Goal: Information Seeking & Learning: Learn about a topic

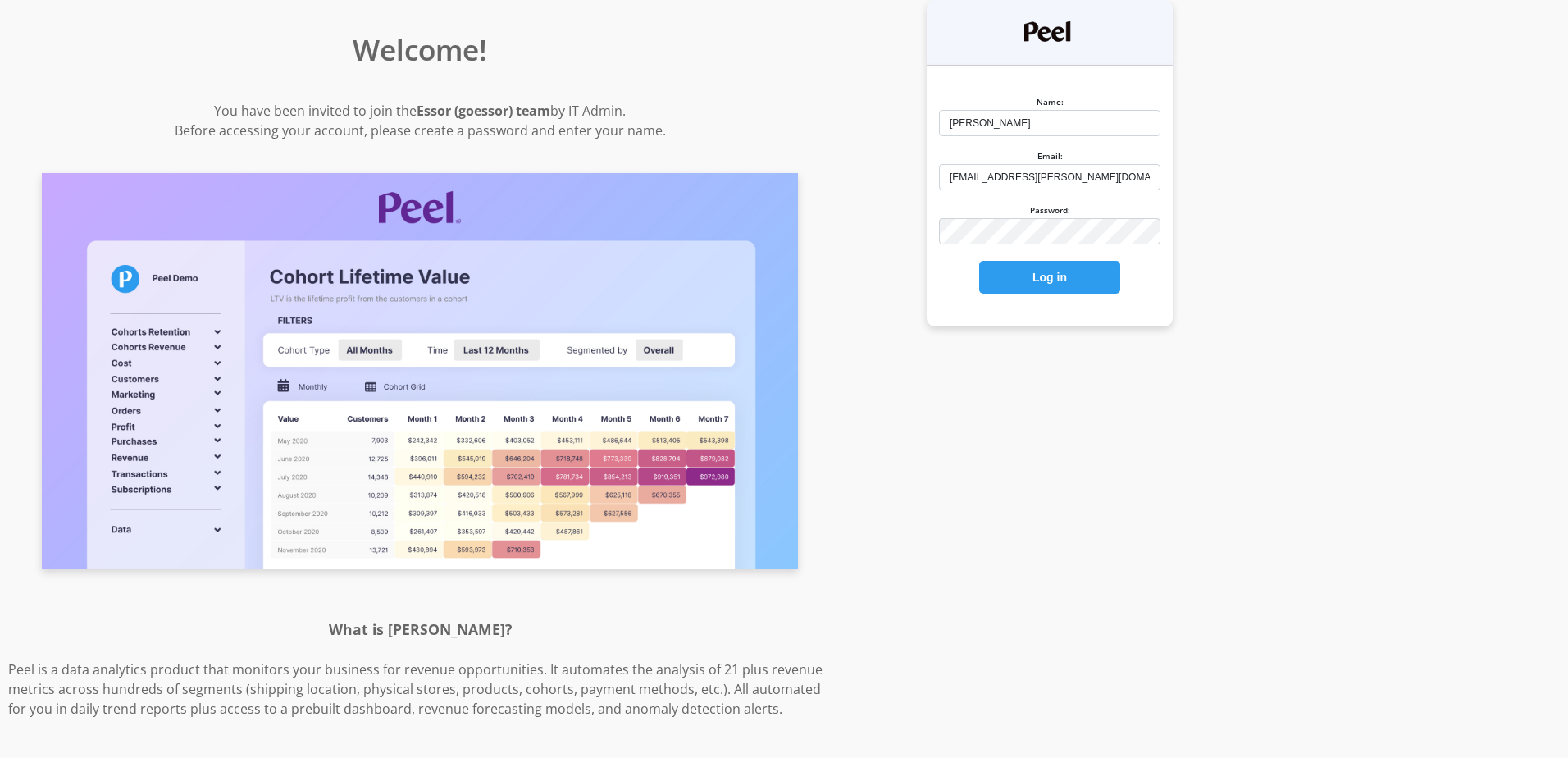
click at [979, 261] on button "Log in" at bounding box center [1050, 278] width 141 height 33
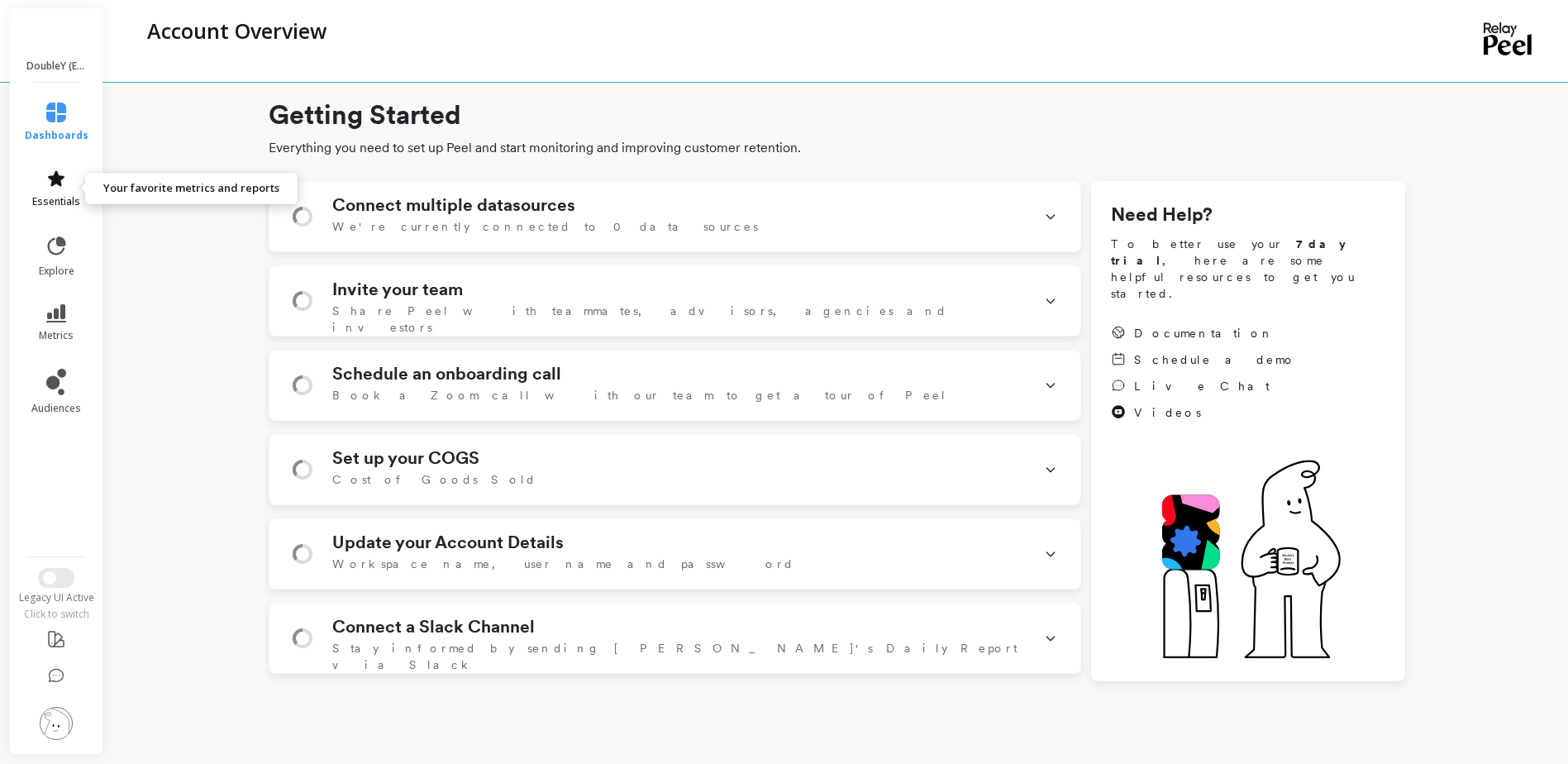
click at [60, 190] on link "essentials" at bounding box center [56, 189] width 64 height 40
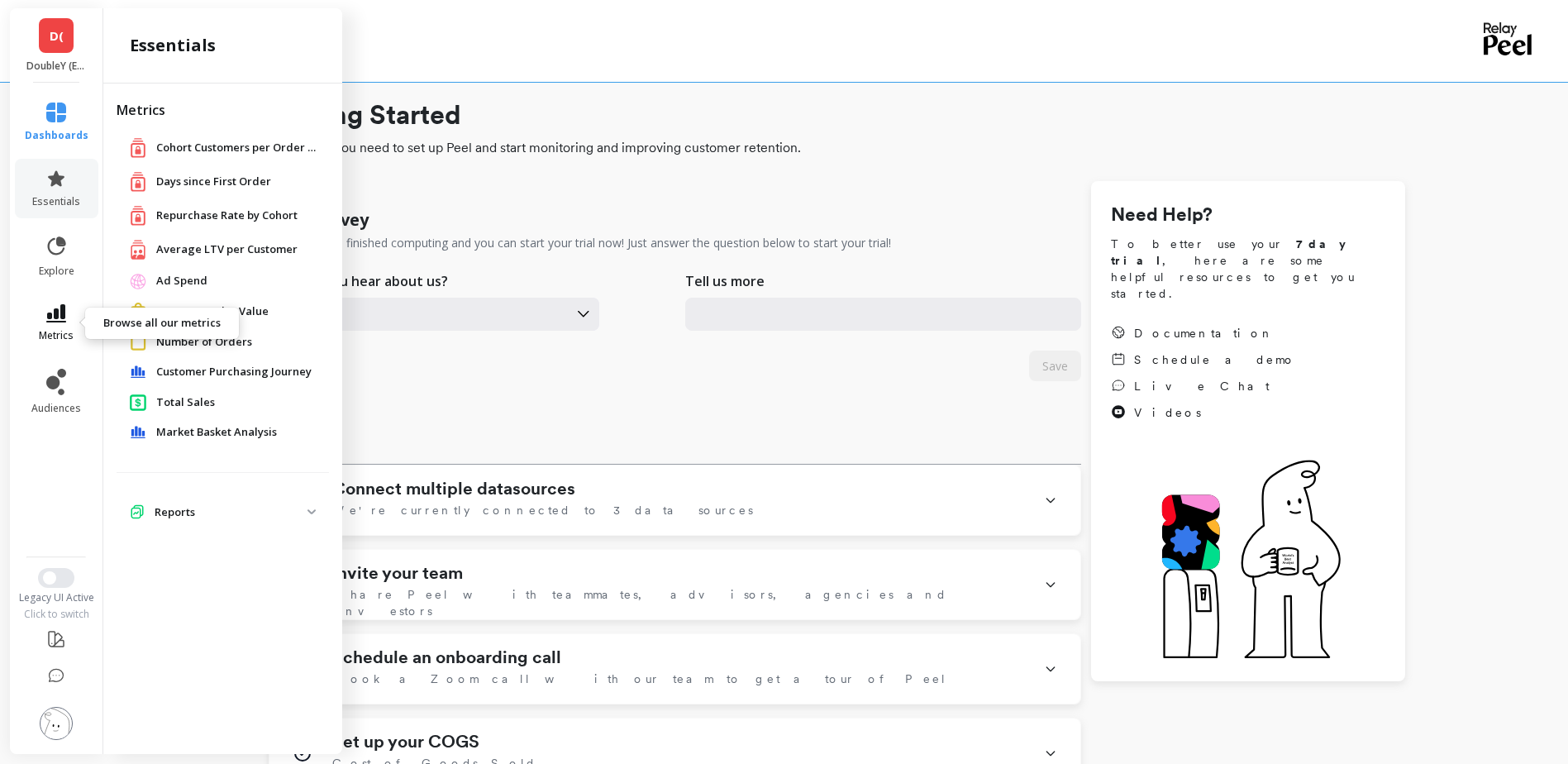
click at [55, 315] on icon at bounding box center [56, 314] width 20 height 18
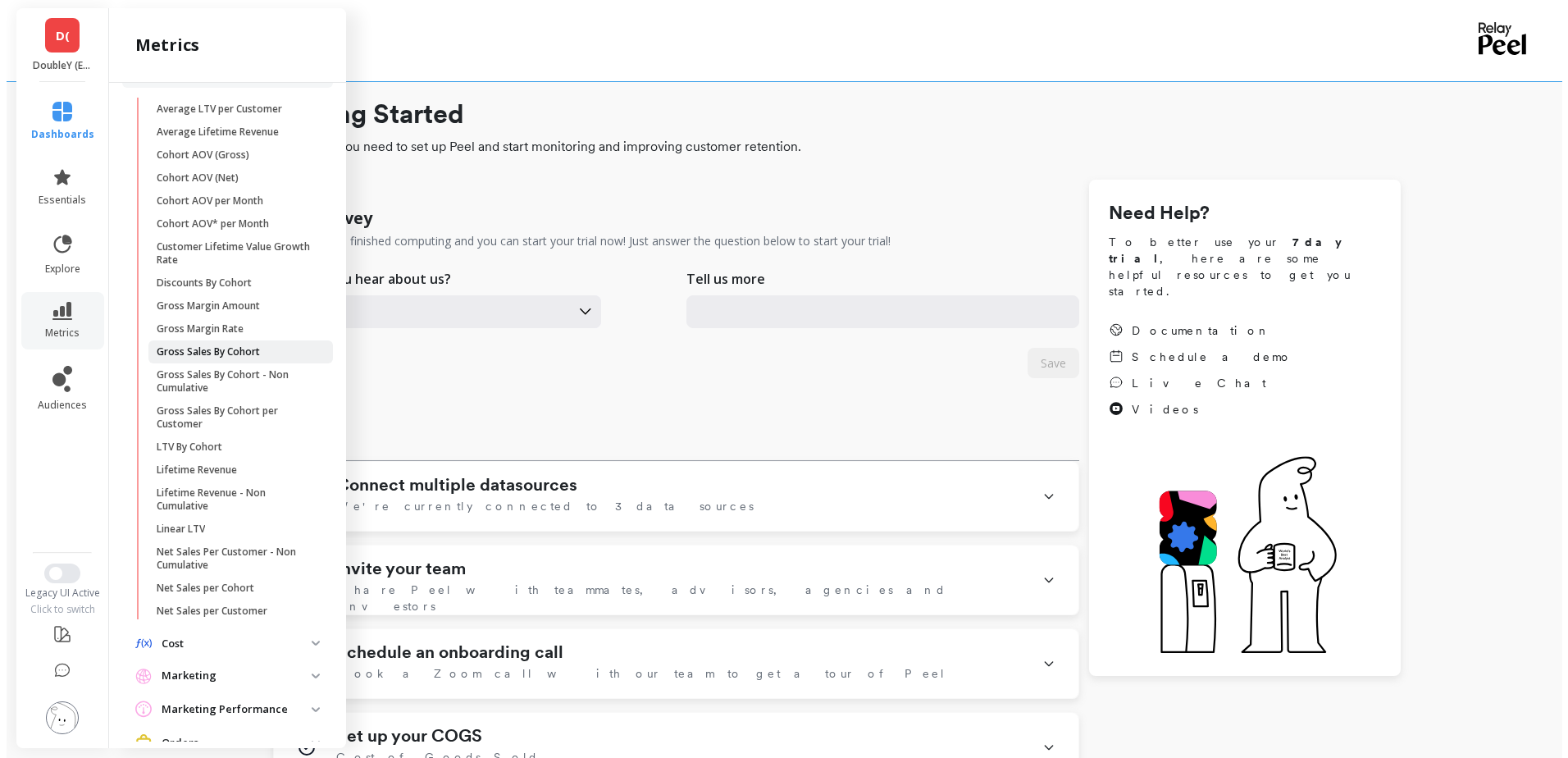
scroll to position [91, 0]
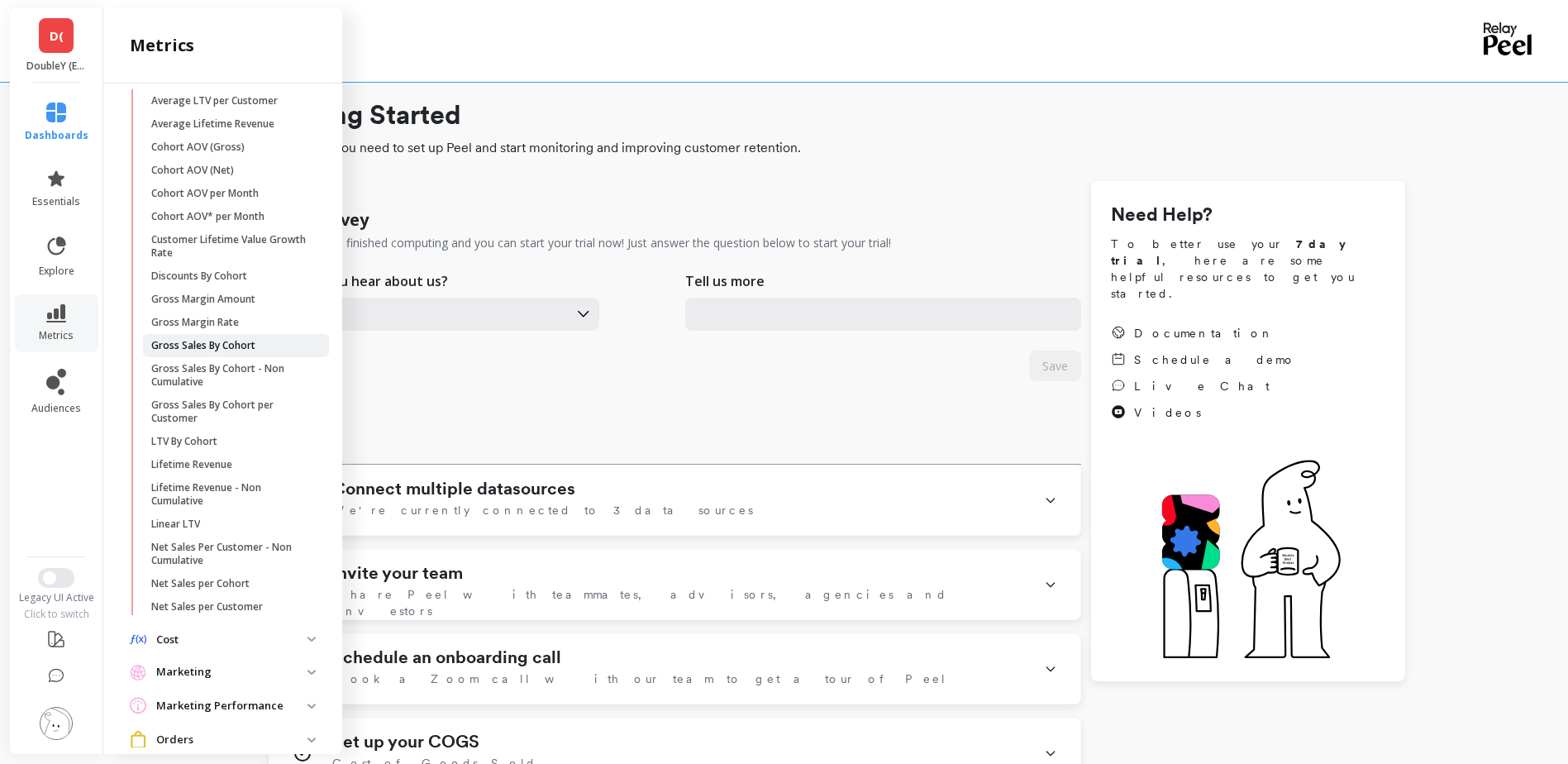
click at [223, 353] on link "Gross Sales By Cohort" at bounding box center [236, 346] width 186 height 23
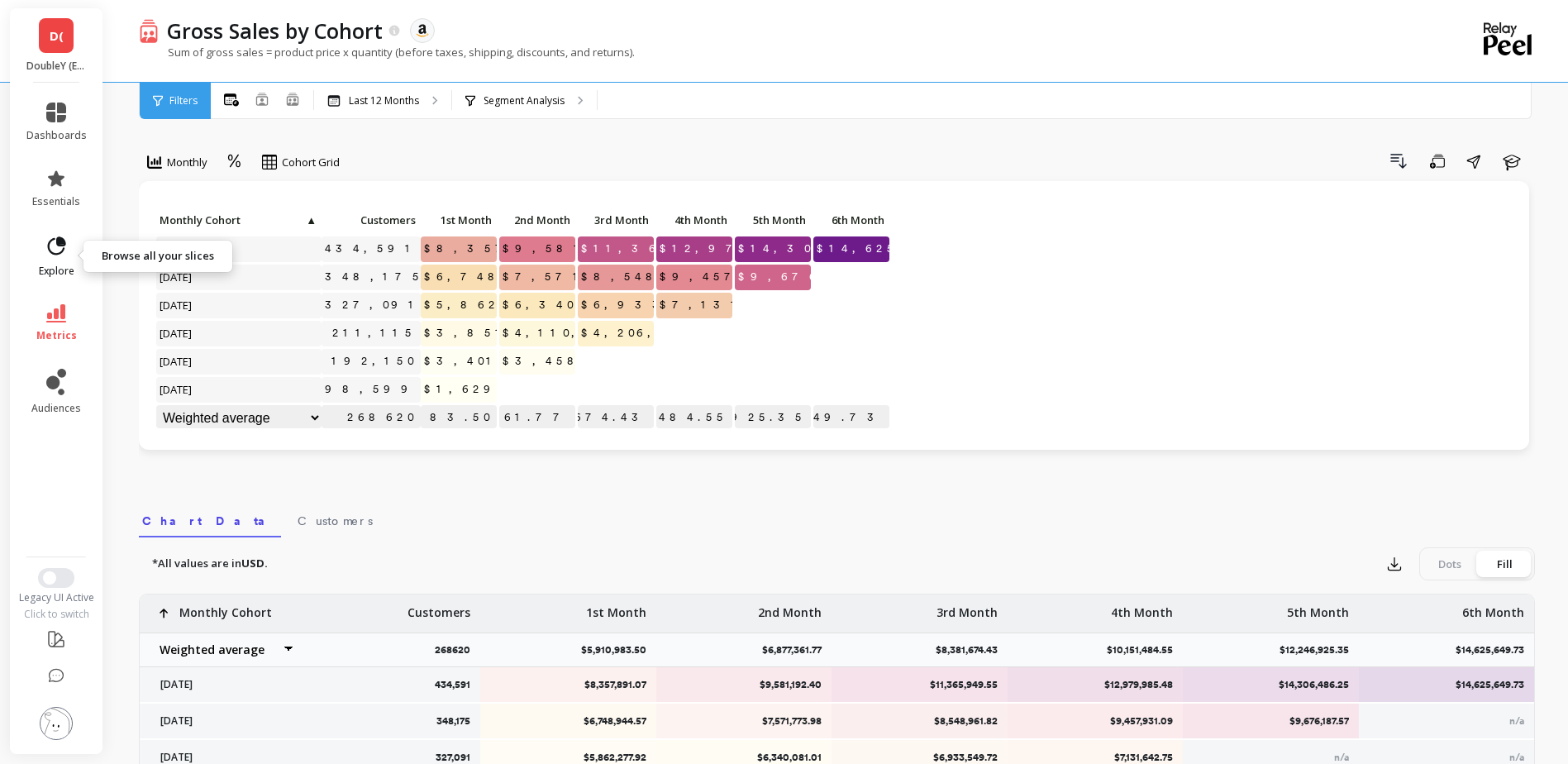
click at [59, 257] on icon at bounding box center [56, 247] width 23 height 23
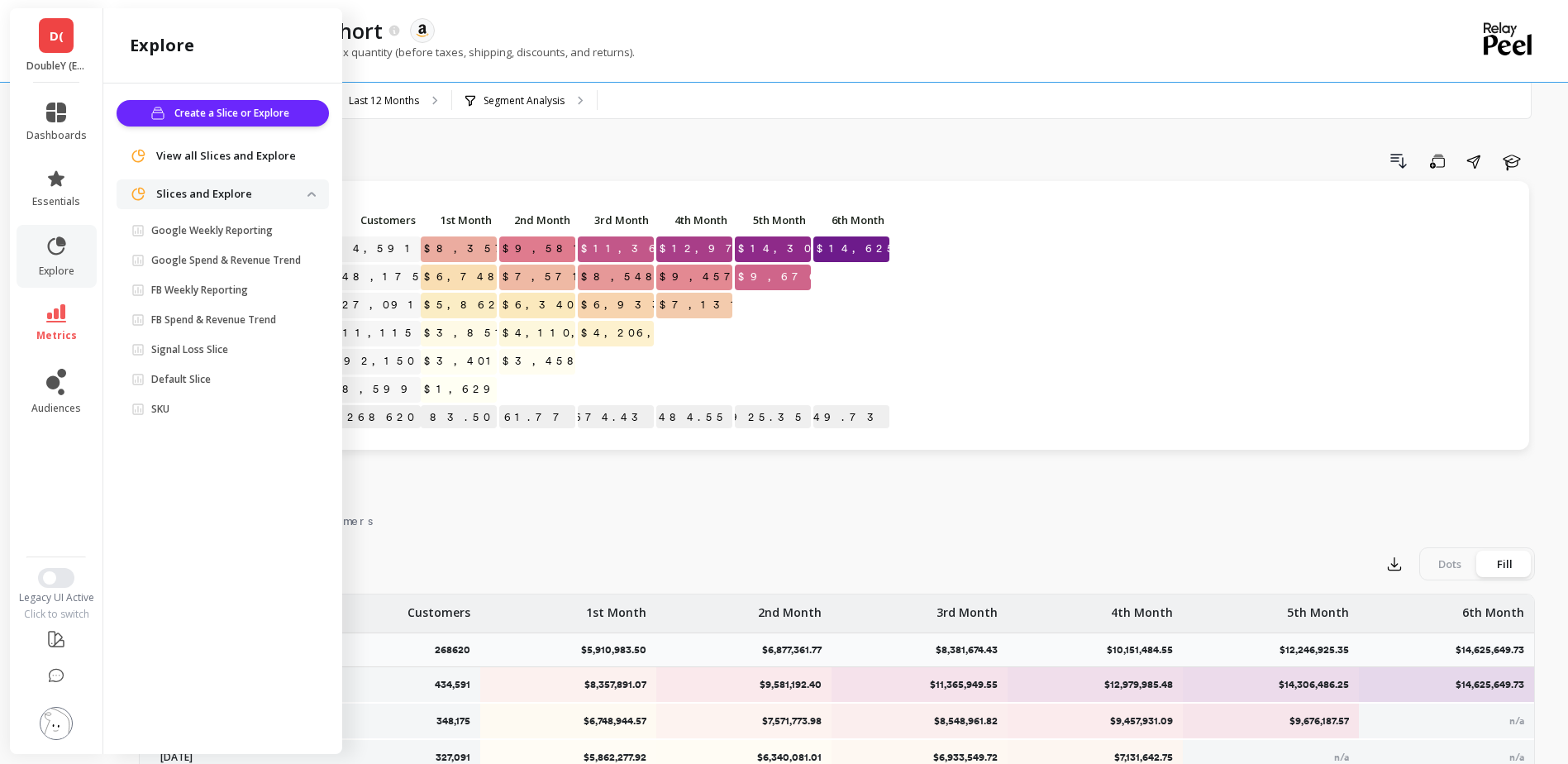
click at [628, 483] on div "Monthly Cohort Grid Drill Down Save Share Learn Click to create an audience 434…" at bounding box center [837, 613] width 1397 height 1095
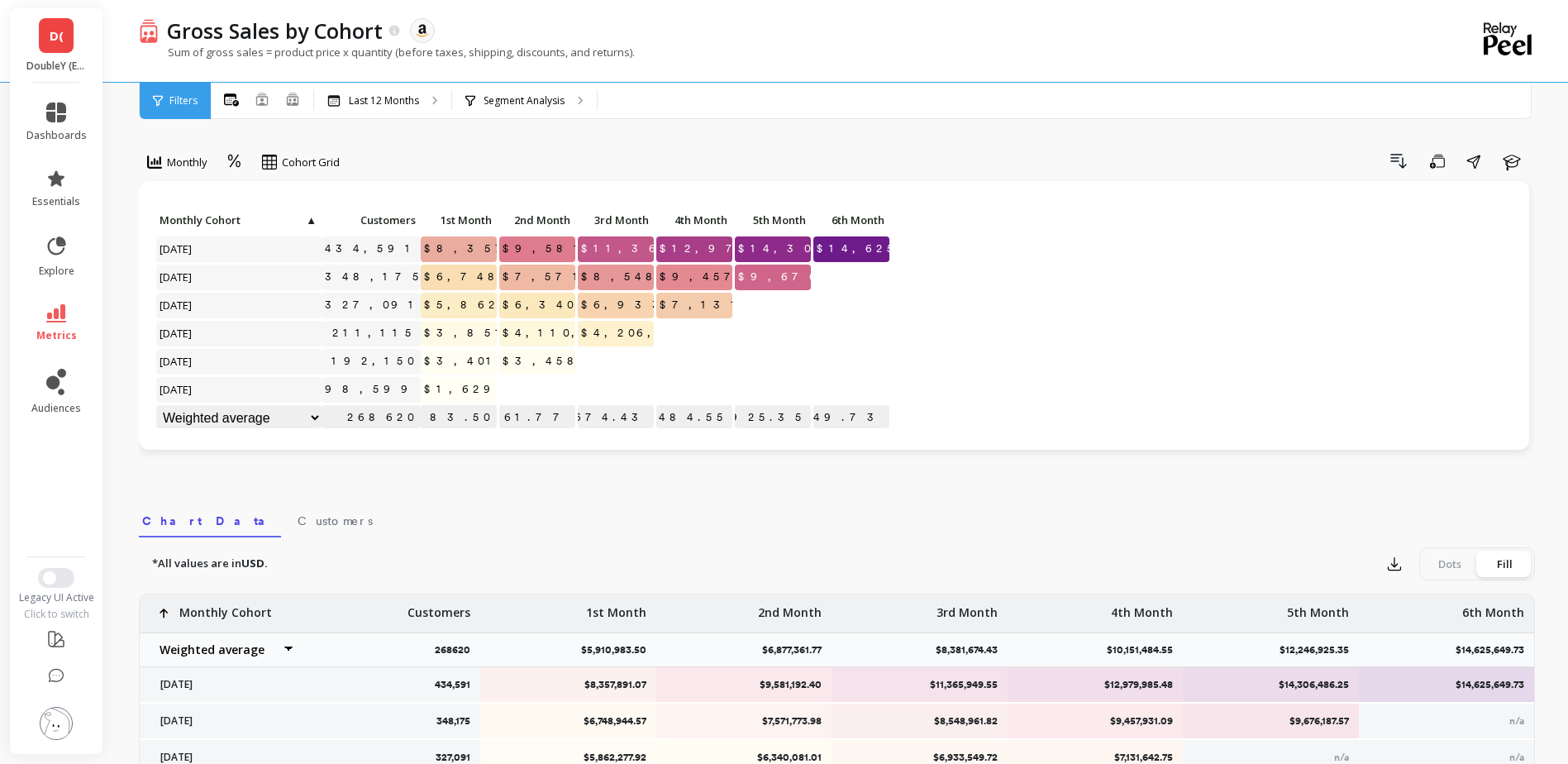
click at [312, 221] on span "▲" at bounding box center [310, 220] width 12 height 13
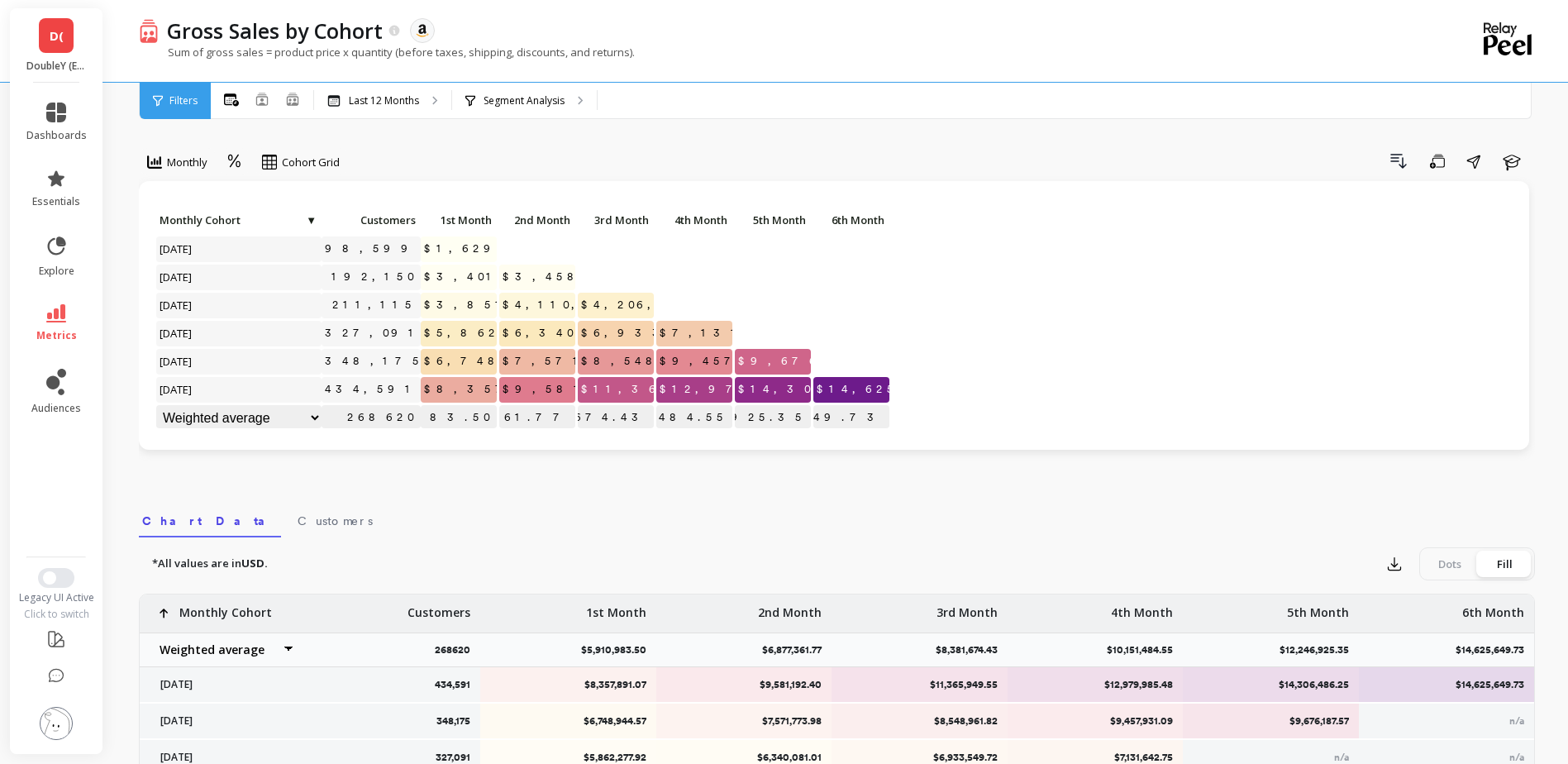
click at [312, 221] on span "▼" at bounding box center [310, 220] width 12 height 13
click at [312, 221] on span "Monthly Cohort" at bounding box center [238, 220] width 157 height 13
click at [312, 221] on span "▼" at bounding box center [310, 220] width 12 height 13
click at [312, 221] on span "Monthly Cohort" at bounding box center [238, 220] width 157 height 13
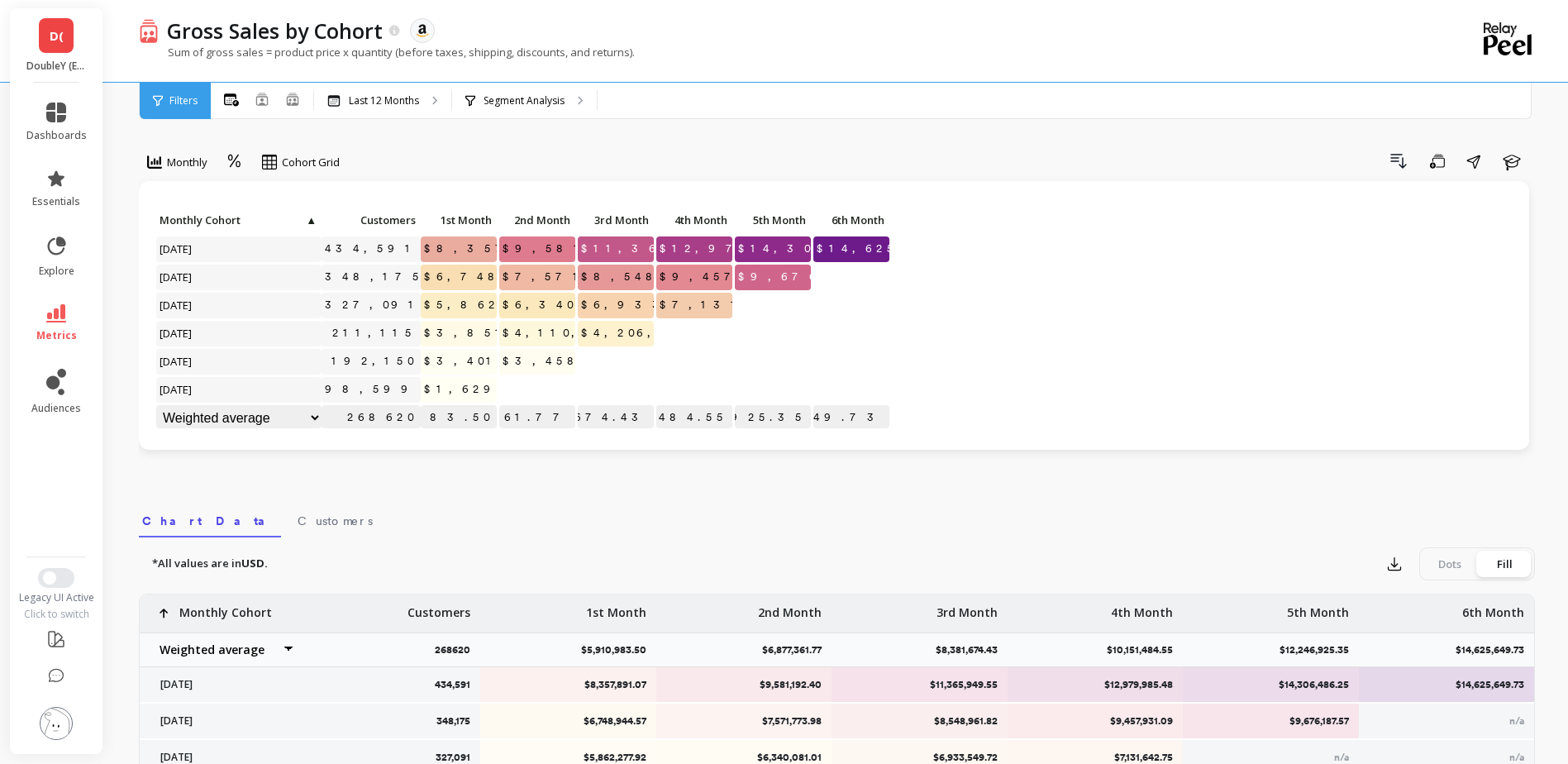
click at [312, 221] on span "▲" at bounding box center [310, 220] width 12 height 13
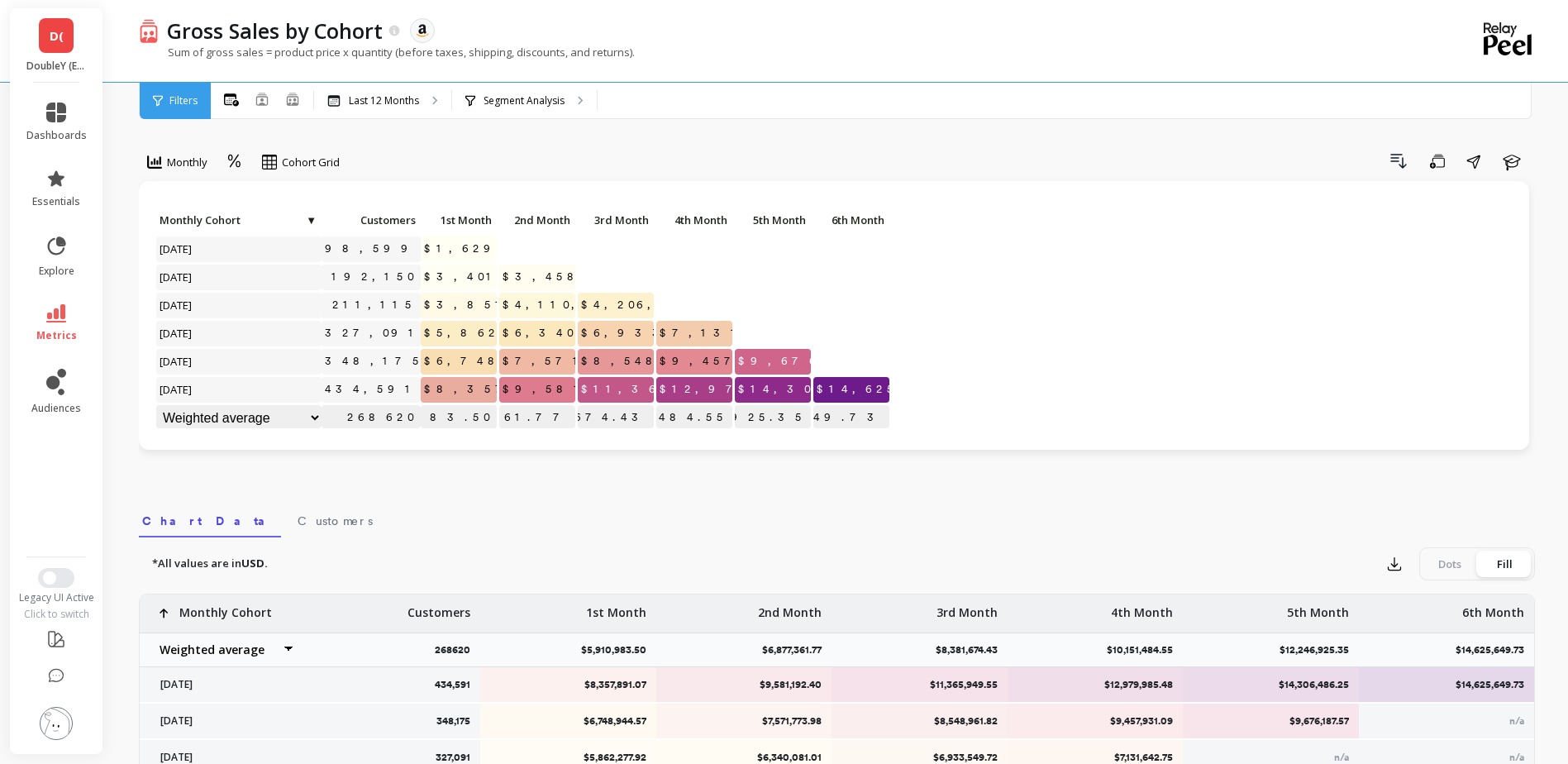
click at [312, 221] on span "▼" at bounding box center [310, 220] width 12 height 13
click at [310, 153] on div "Cohort Grid" at bounding box center [301, 162] width 78 height 20
click at [321, 230] on div "Cohort Line" at bounding box center [315, 231] width 94 height 16
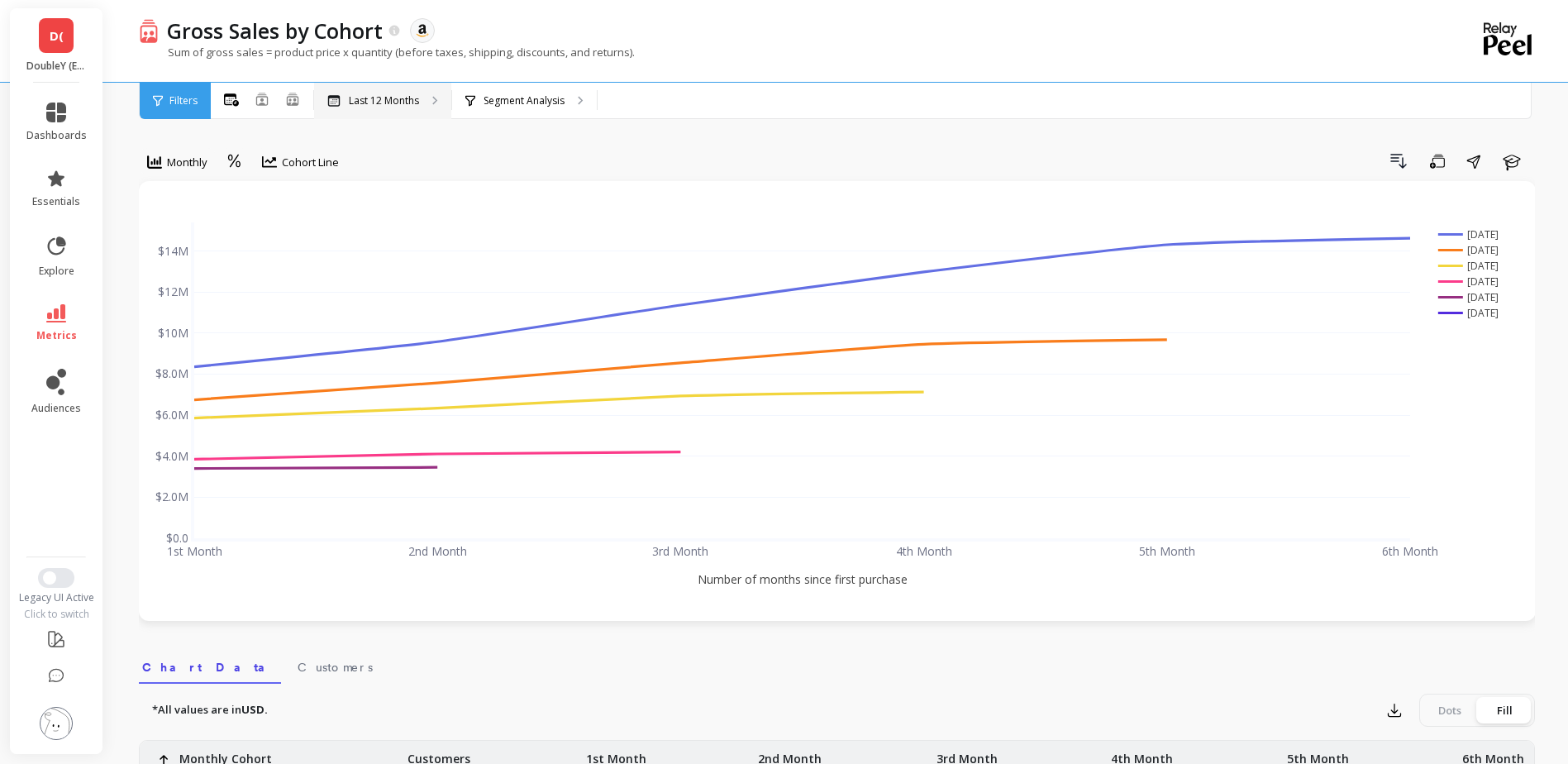
click at [406, 108] on div "Last 12 Months" at bounding box center [383, 101] width 137 height 36
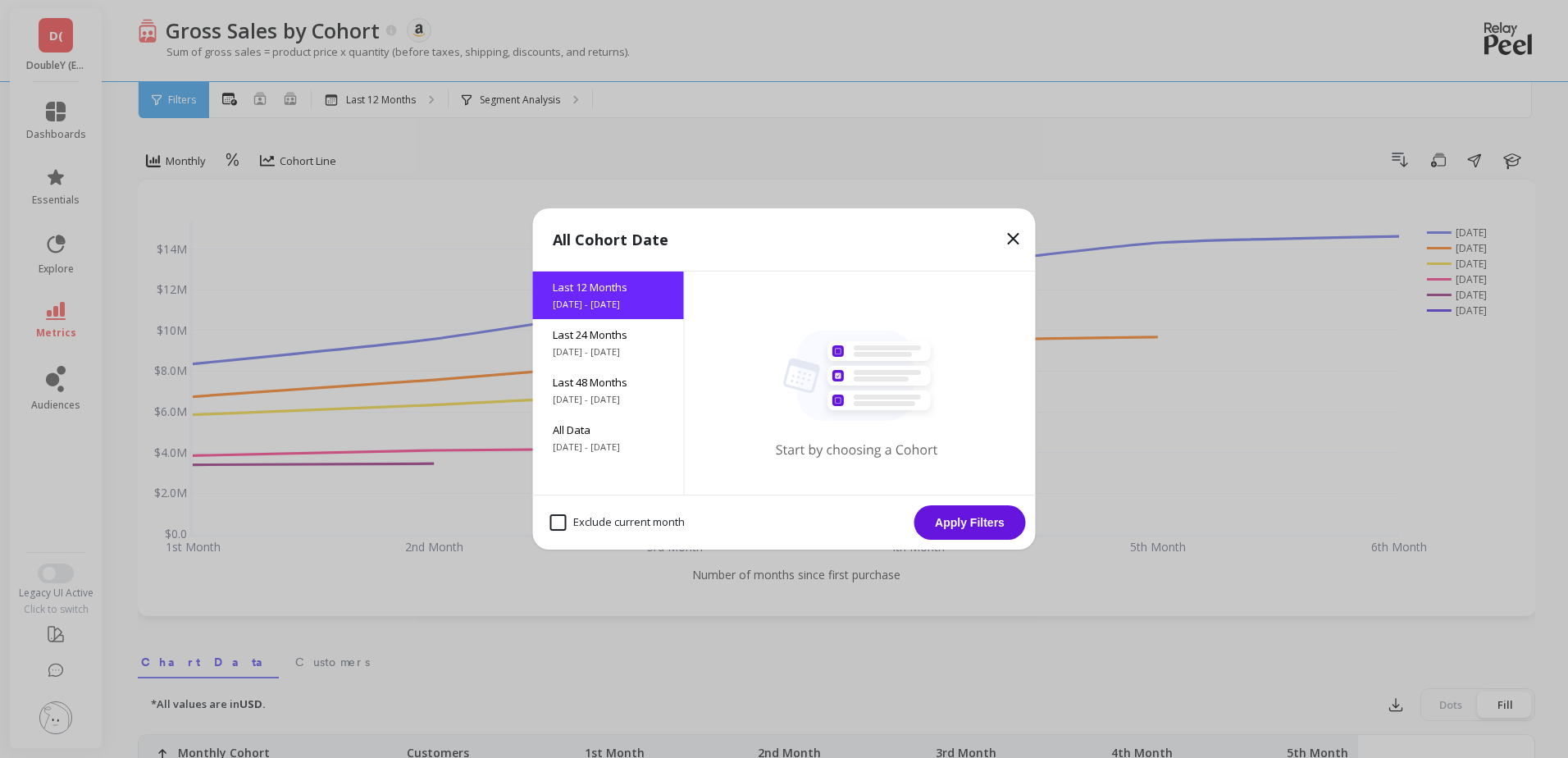
click at [1018, 237] on icon at bounding box center [1014, 239] width 20 height 20
